Goal: Obtain resource: Download file/media

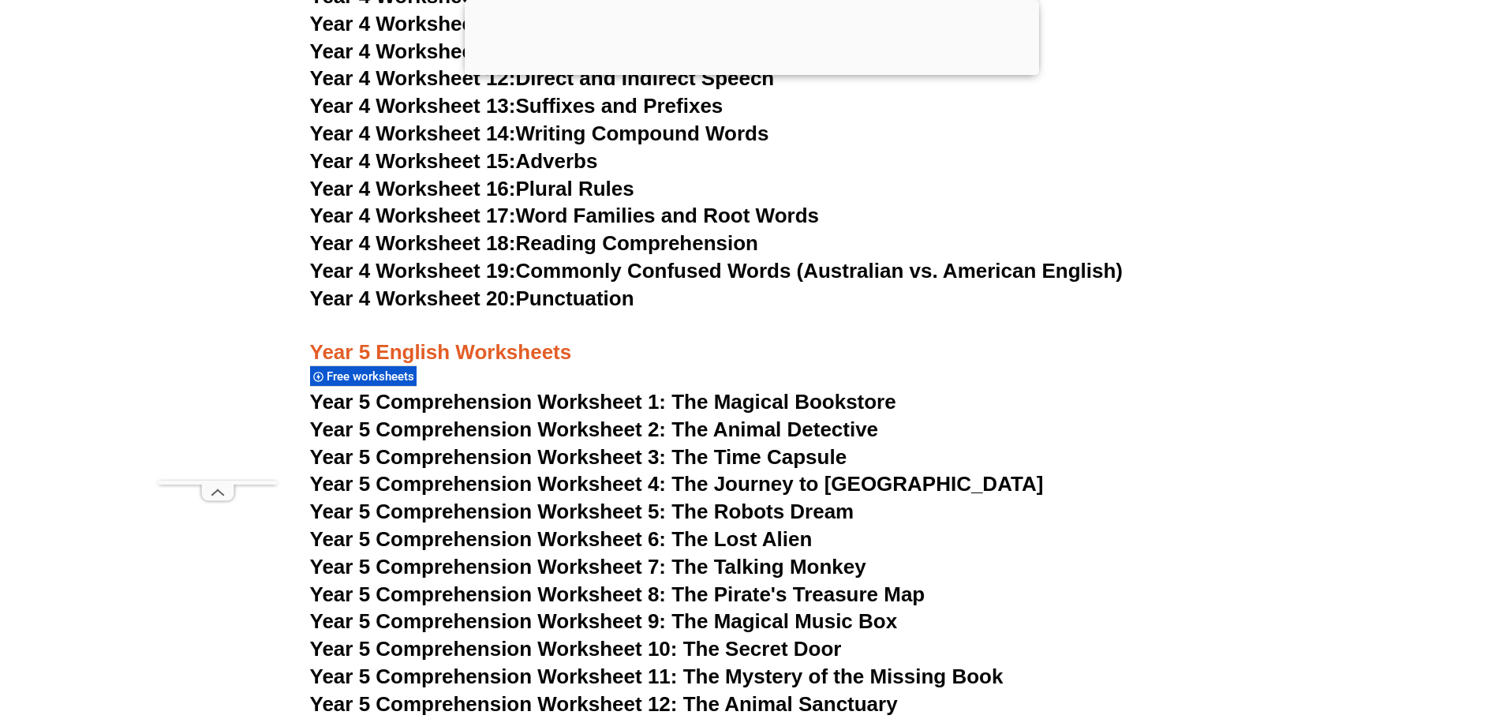
scroll to position [7043, 0]
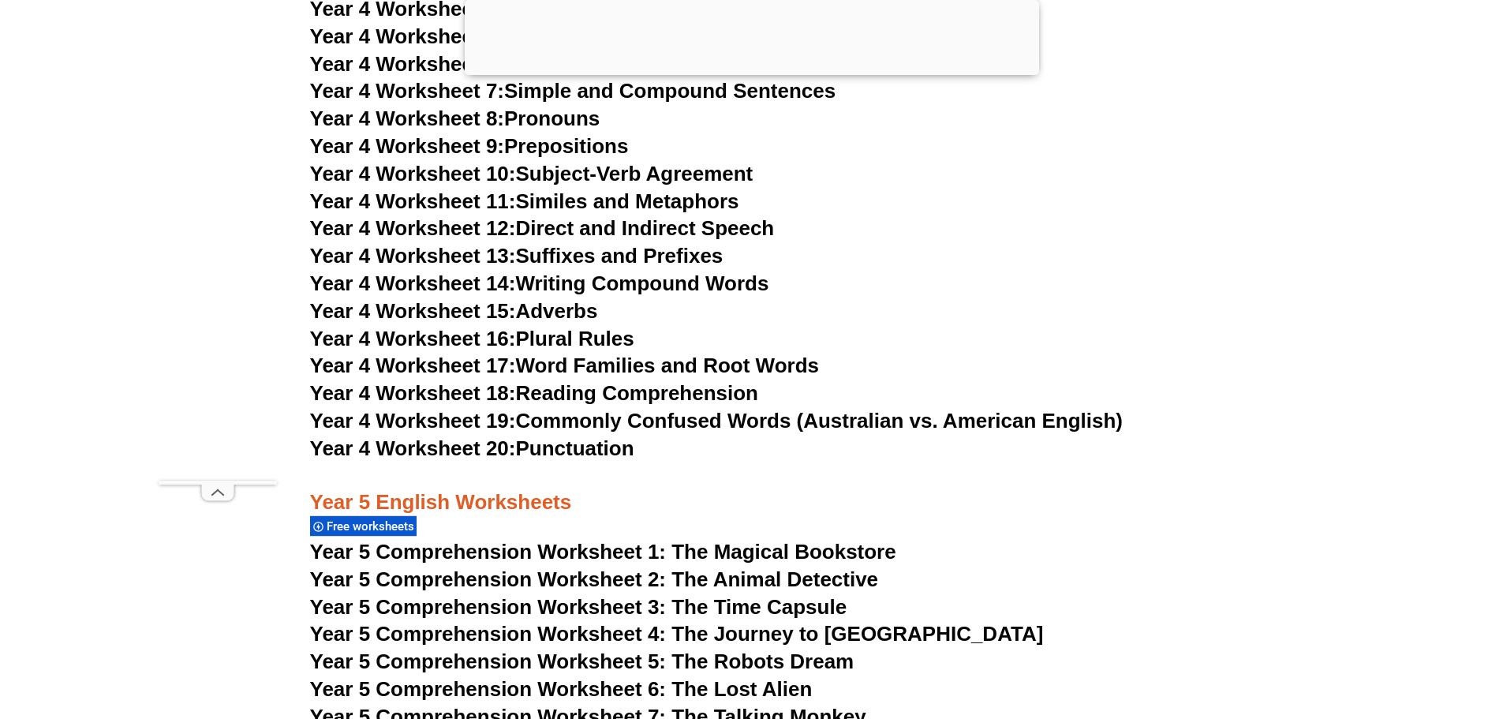
click at [805, 577] on span "Year 5 Comprehension Worksheet 2: The Animal Detective" at bounding box center [594, 579] width 569 height 24
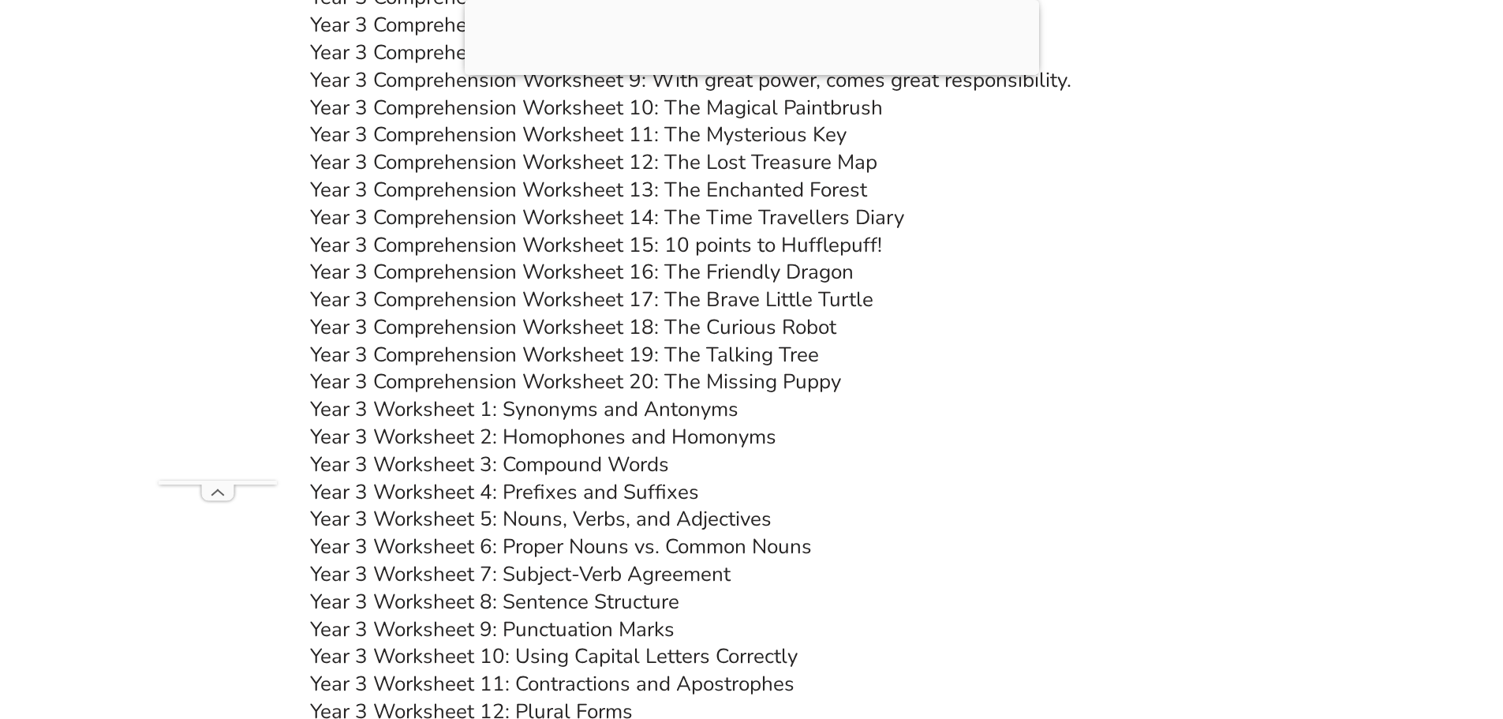
scroll to position [4835, 0]
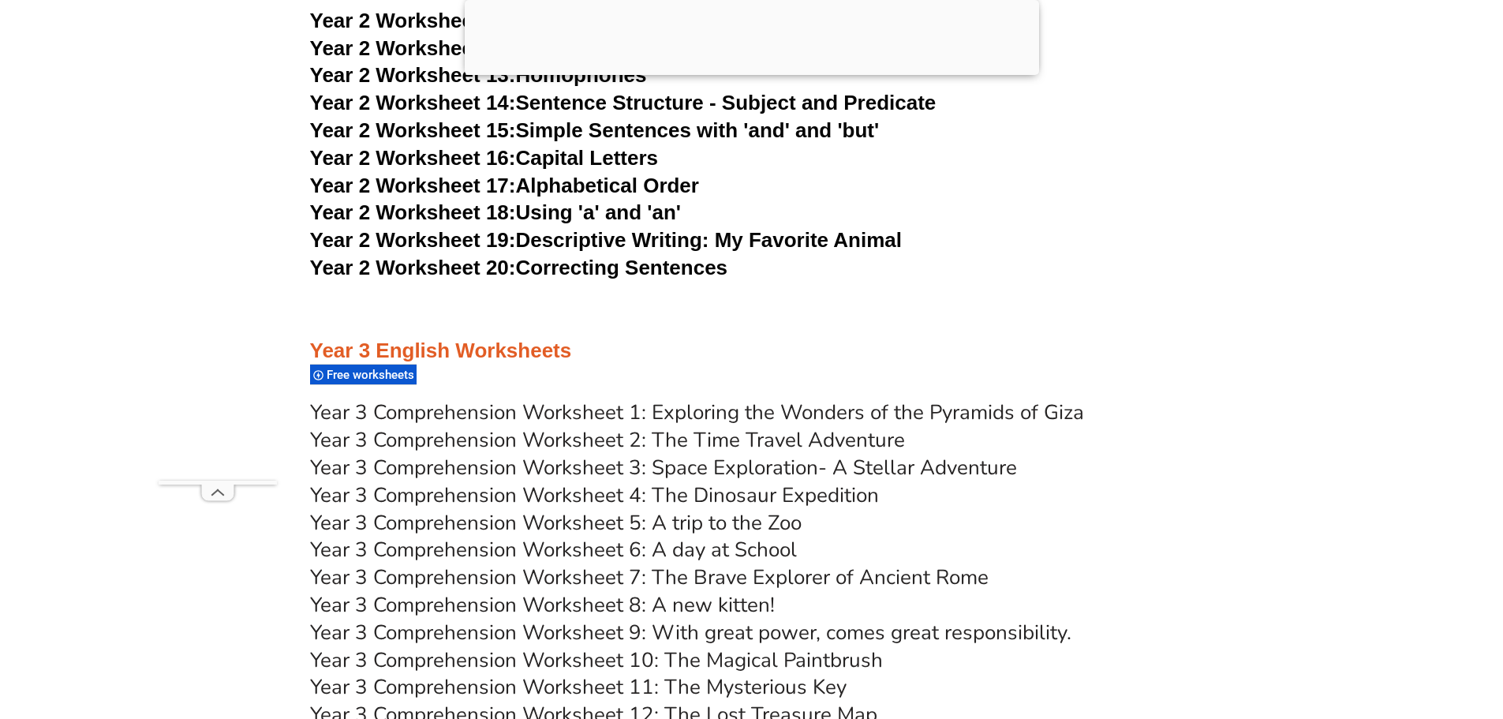
click at [701, 439] on link "Year 3 Comprehension Worksheet 2: The Time Travel Adventure" at bounding box center [607, 440] width 595 height 28
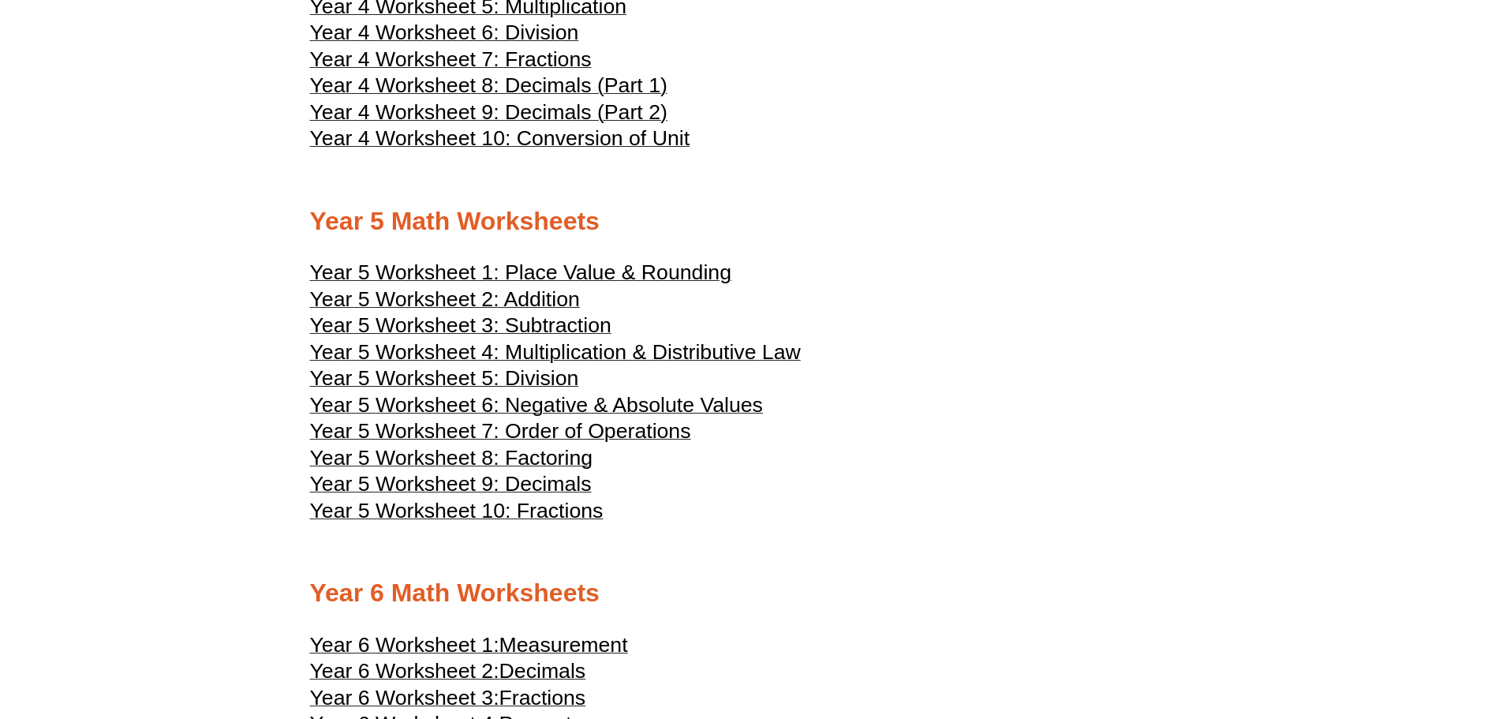
scroll to position [2366, 0]
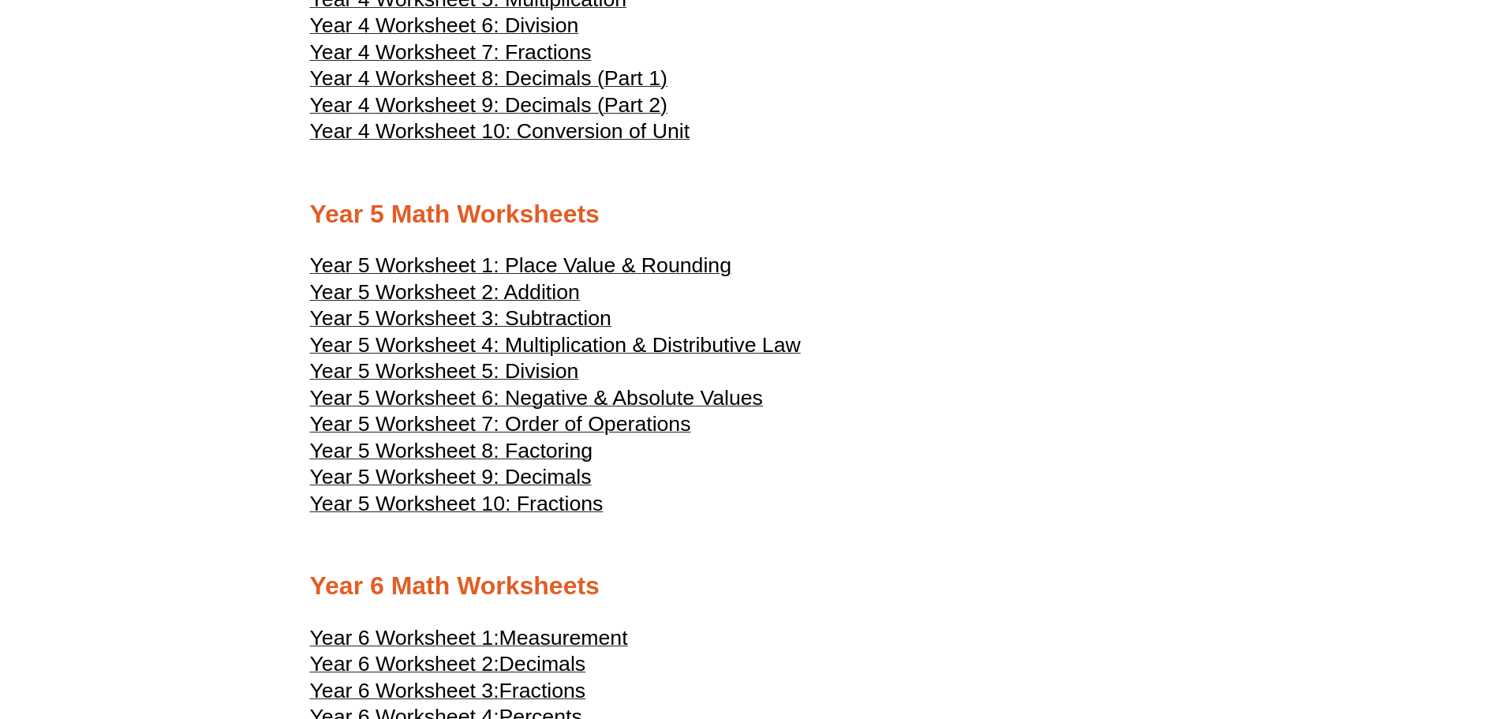
click at [550, 361] on span "Year 5 Worksheet 5: Division" at bounding box center [444, 371] width 269 height 24
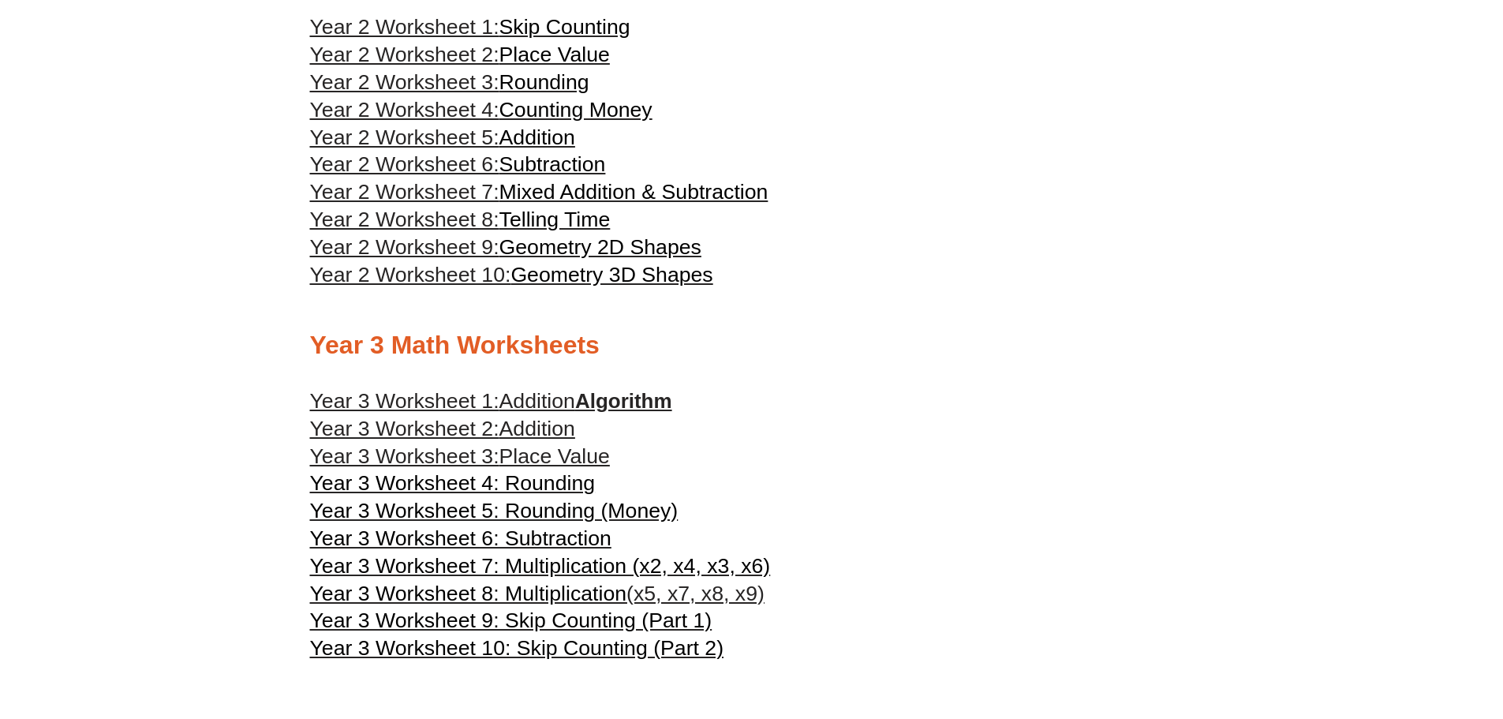
scroll to position [1499, 0]
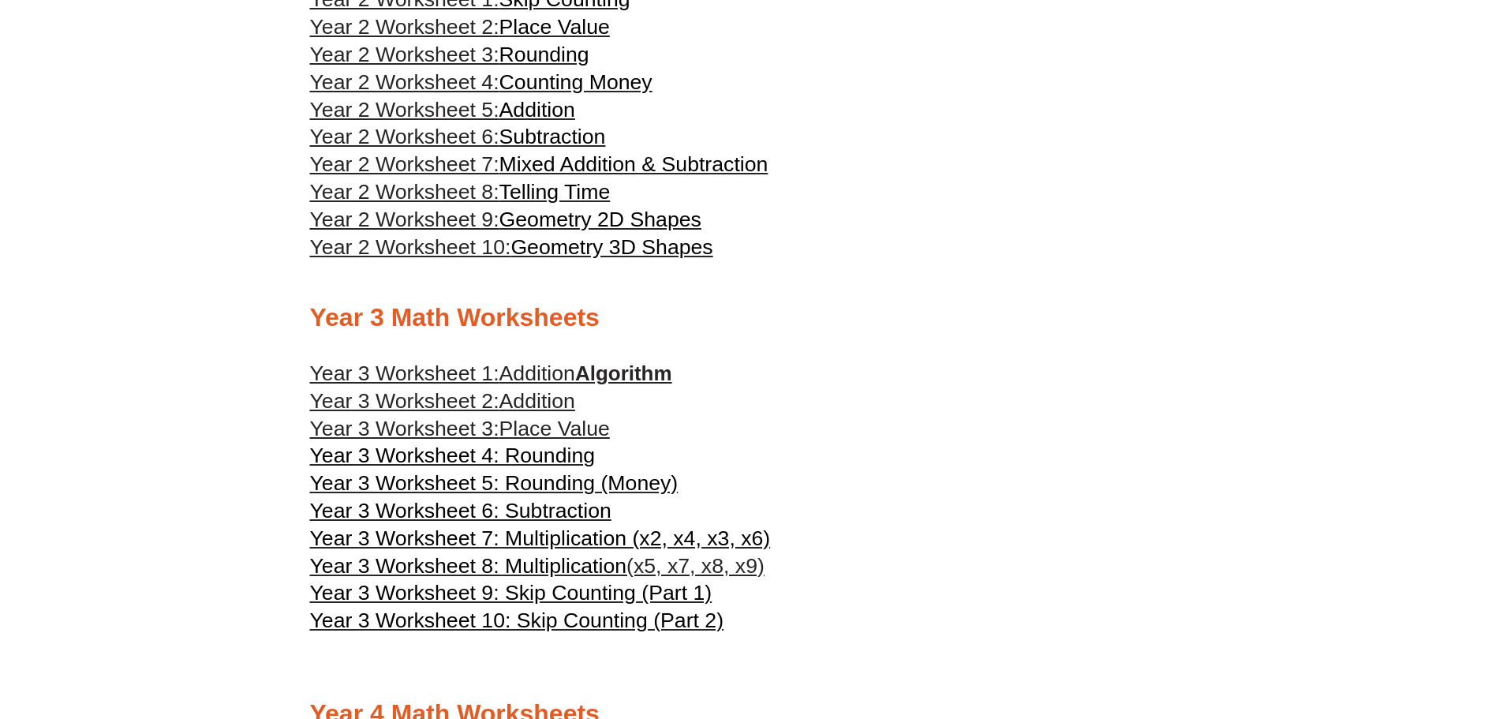
click at [557, 483] on span "Year 3 Worksheet 5: Rounding (Money)" at bounding box center [494, 483] width 368 height 24
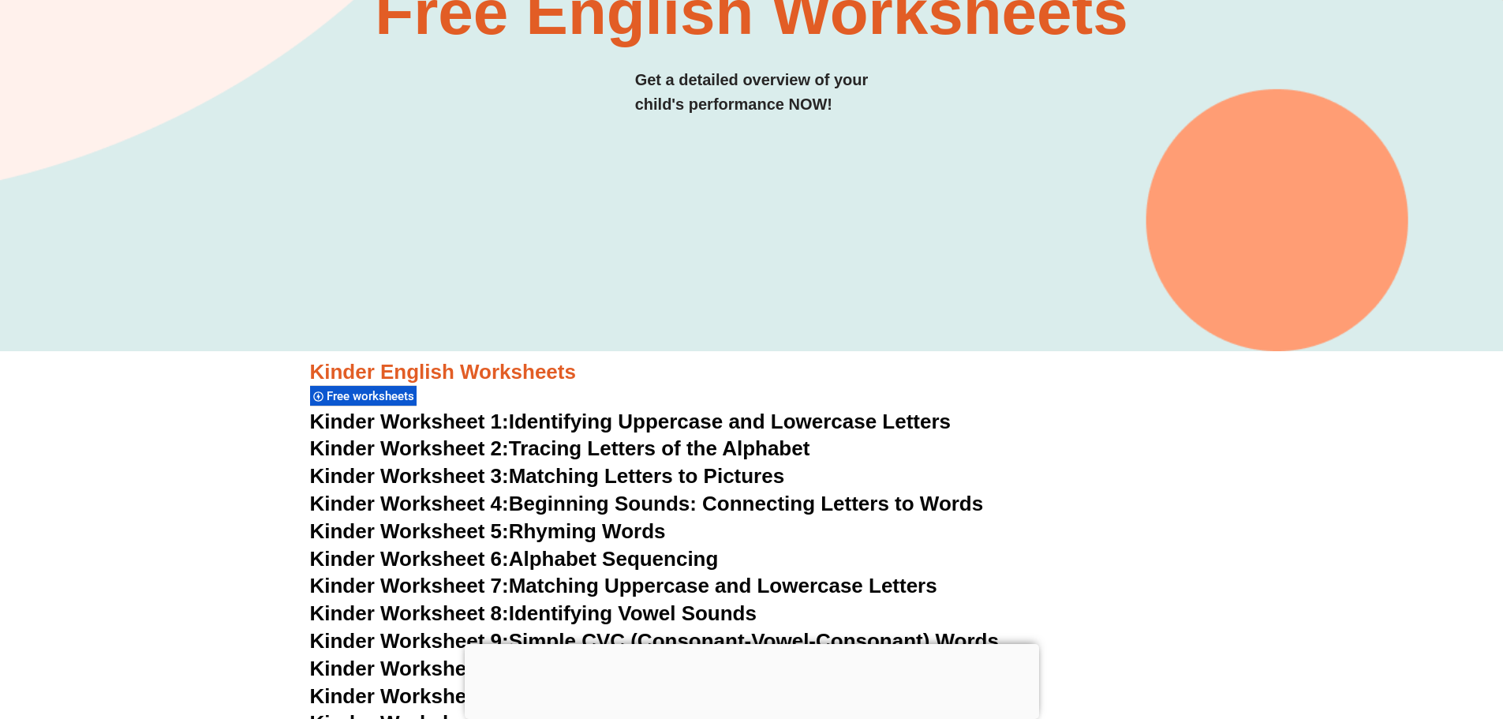
scroll to position [291, 0]
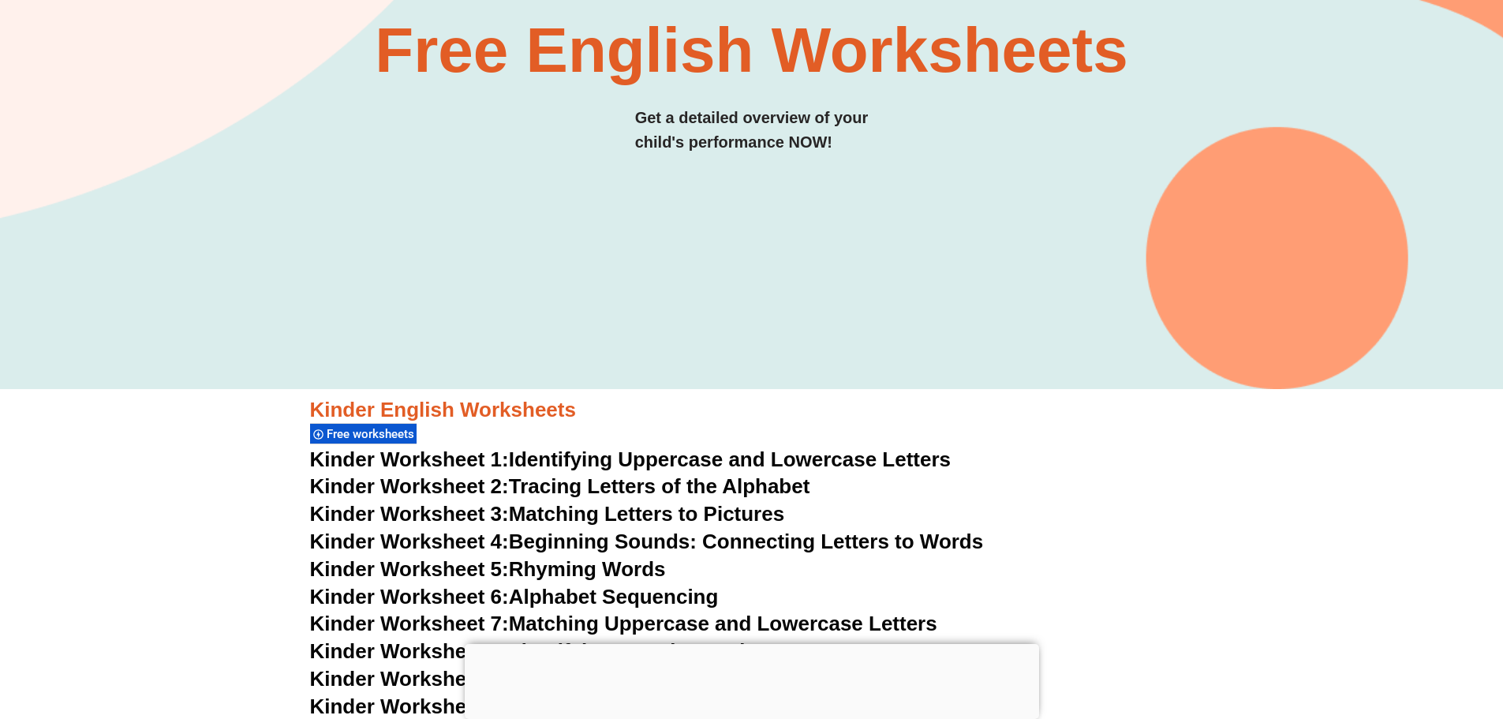
click at [1086, 469] on h3 "Kinder Worksheet 1: Identifying Uppercase and Lowercase Letters" at bounding box center [751, 459] width 883 height 27
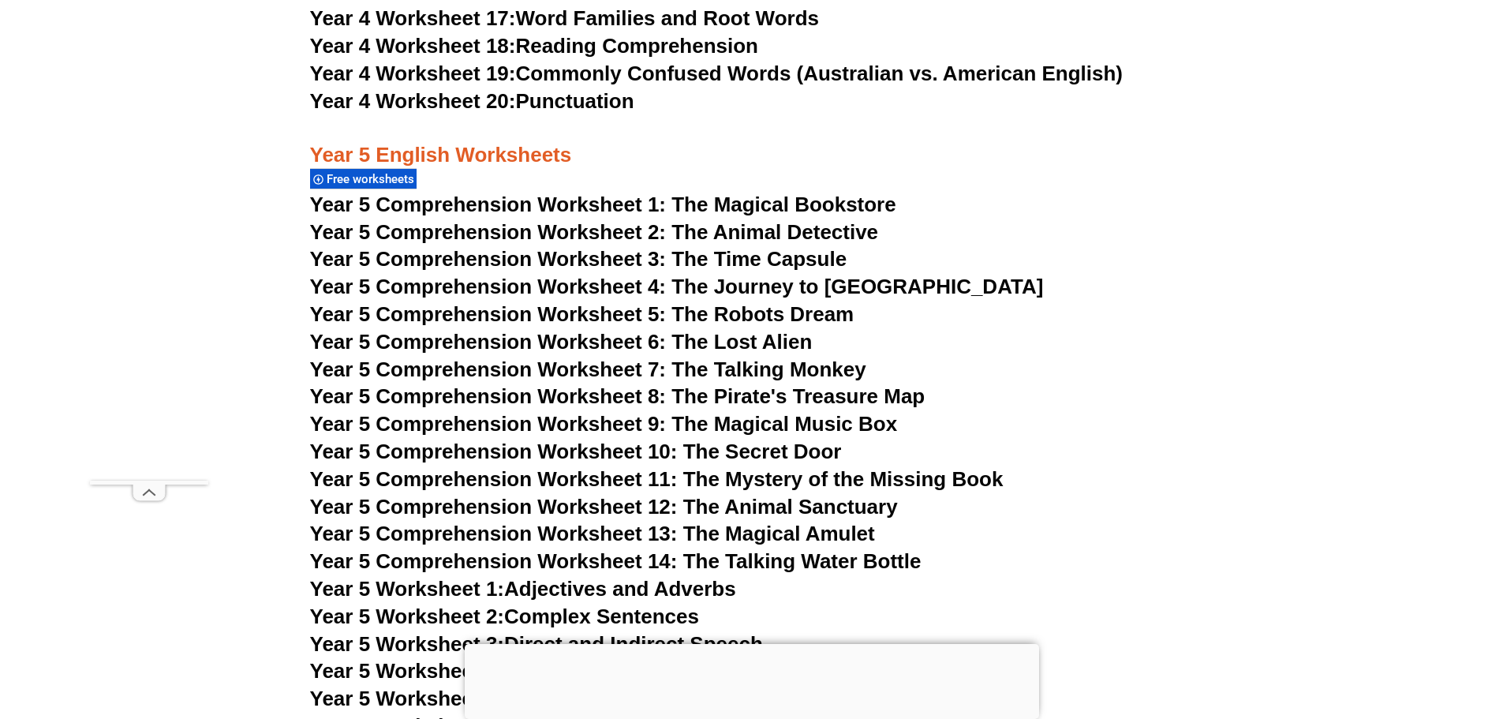
scroll to position [7483, 0]
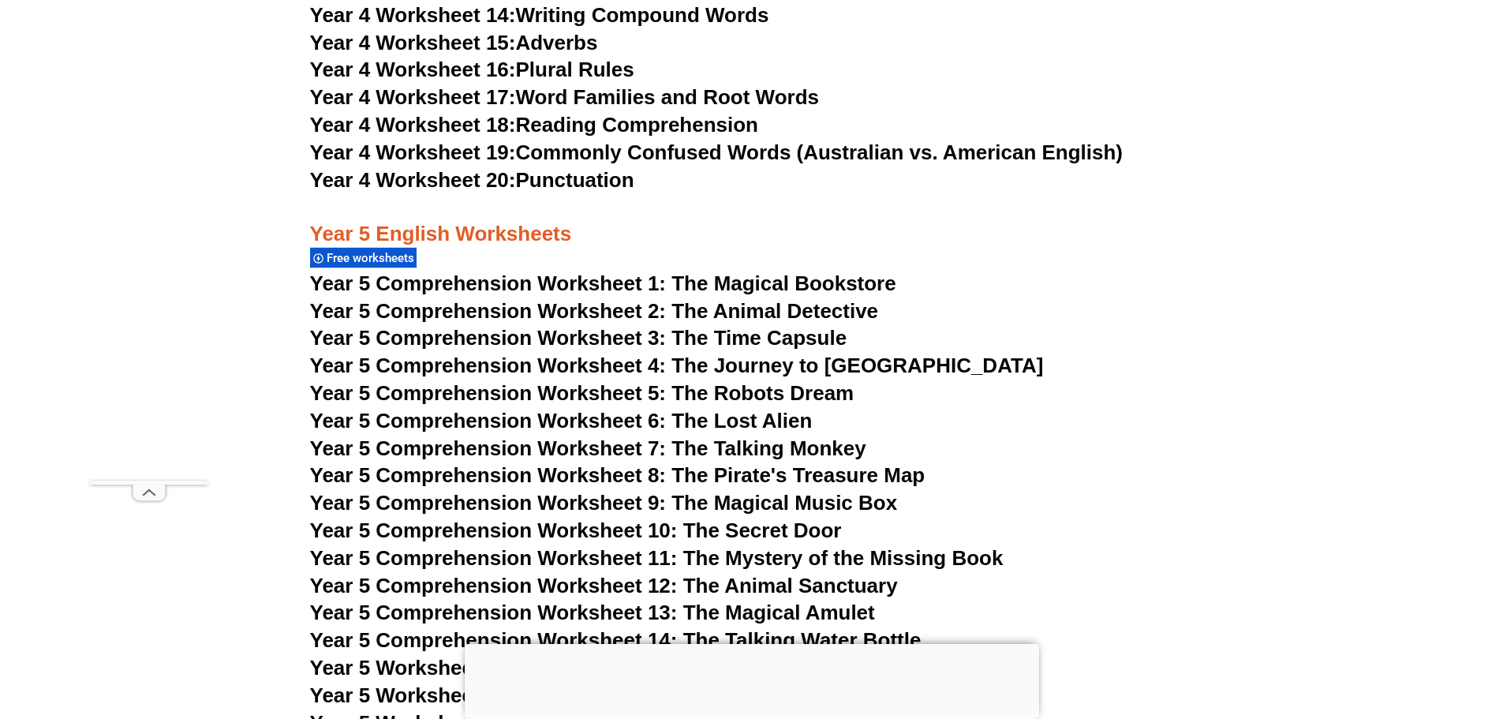
click at [730, 285] on span "Year 5 Comprehension Worksheet 1: The Magical Bookstore" at bounding box center [603, 283] width 586 height 24
click at [538, 308] on span "Year 5 Comprehension Worksheet 2: The Animal Detective" at bounding box center [594, 311] width 569 height 24
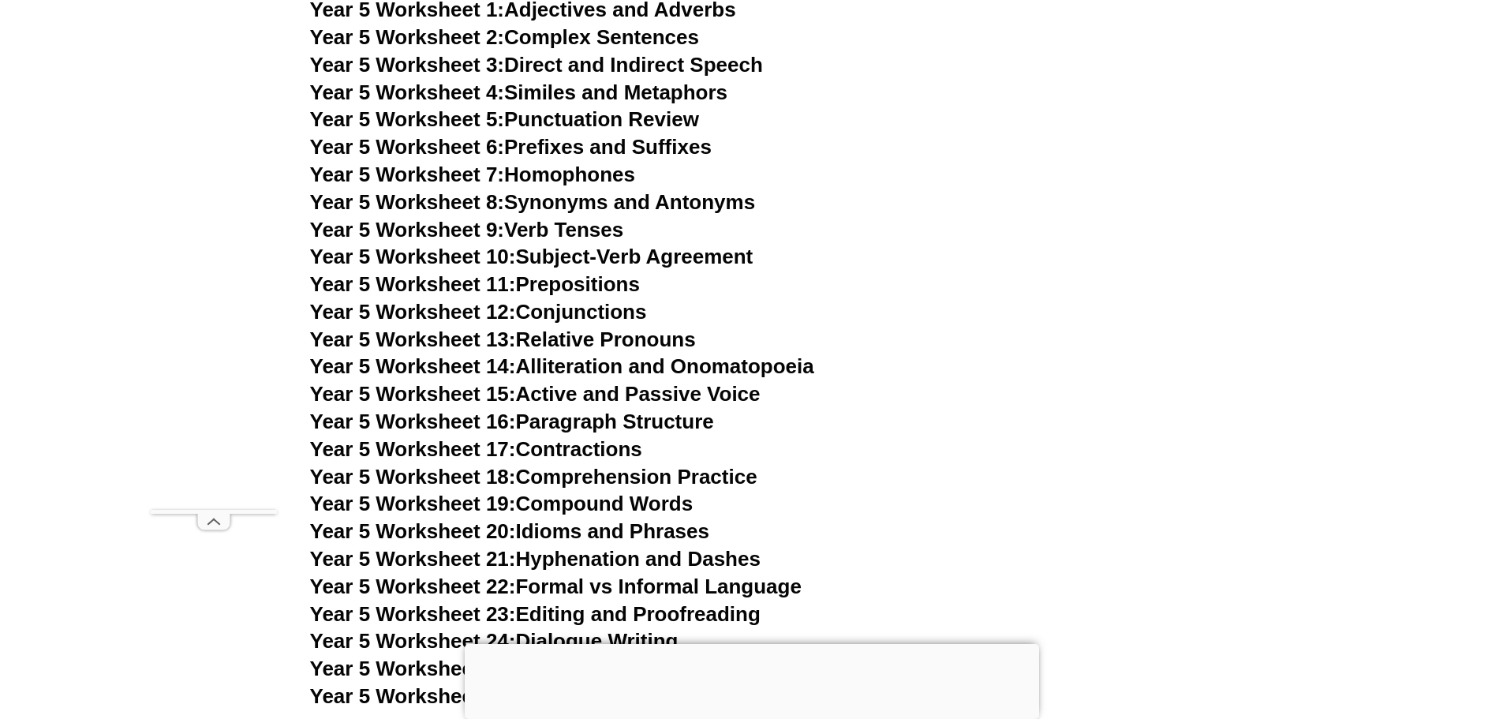
scroll to position [7854, 0]
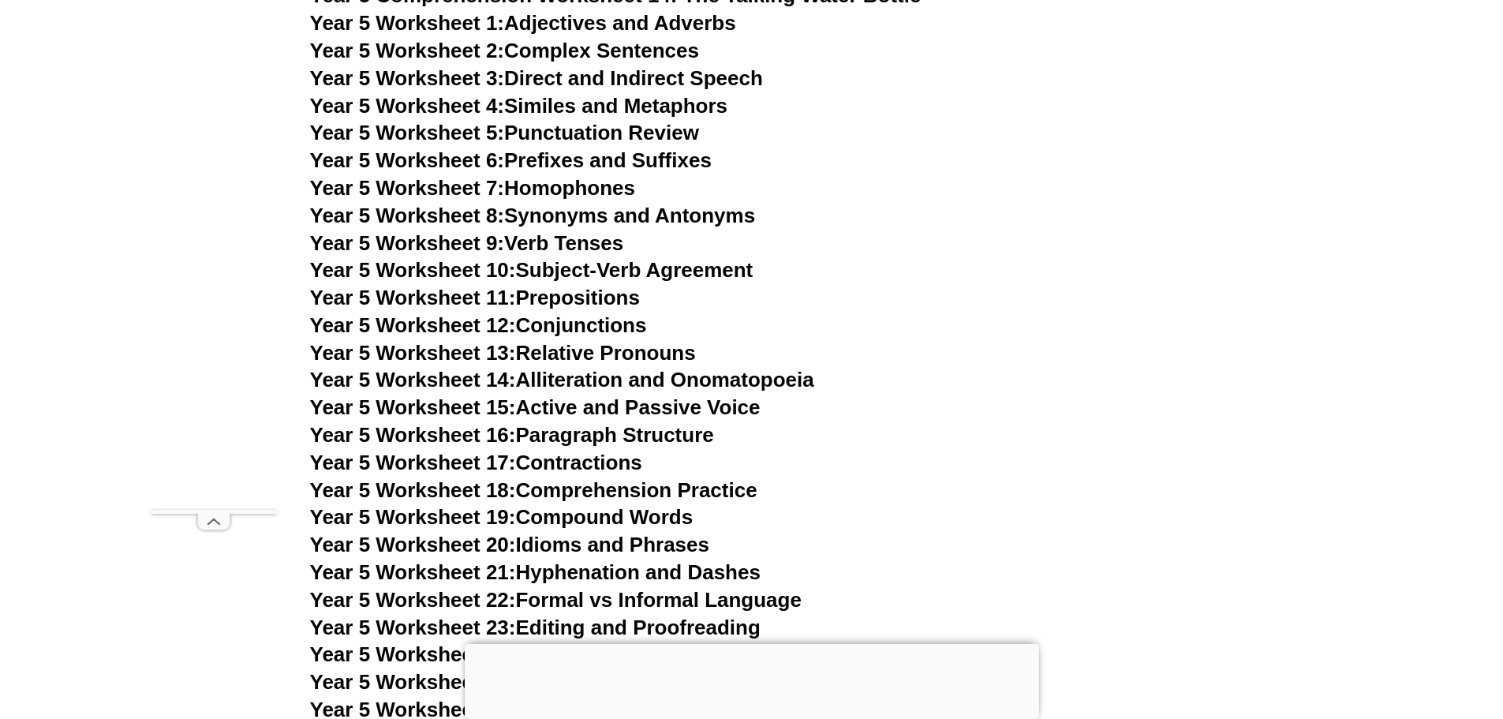
click at [659, 101] on link "Year 5 Worksheet 4: Similes and Metaphors" at bounding box center [519, 106] width 418 height 24
